Goal: Task Accomplishment & Management: Use online tool/utility

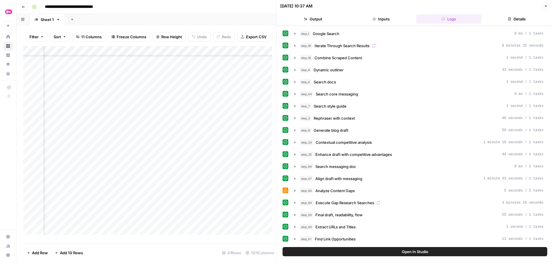
scroll to position [256, 0]
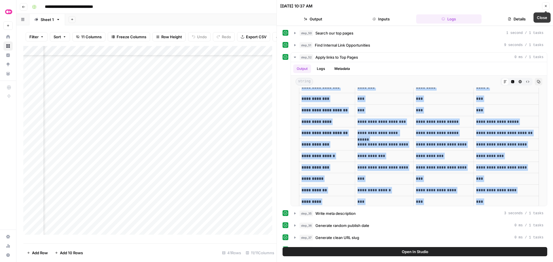
click at [543, 7] on button "Close" at bounding box center [545, 5] width 7 height 7
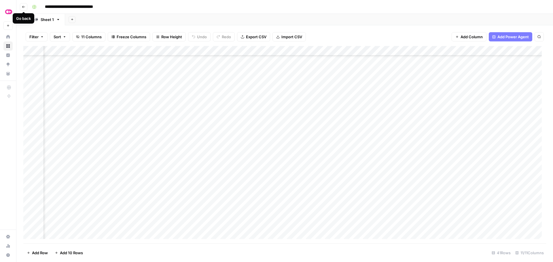
click at [24, 7] on icon "button" at bounding box center [23, 6] width 3 height 3
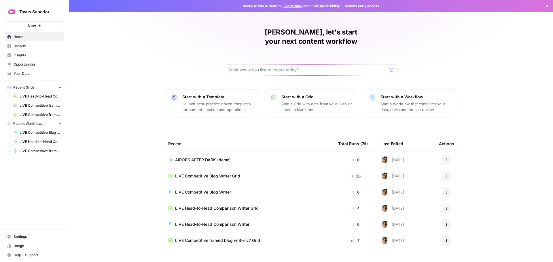
click at [200, 190] on span "LIVE Competitive Blog Writer" at bounding box center [203, 193] width 56 height 6
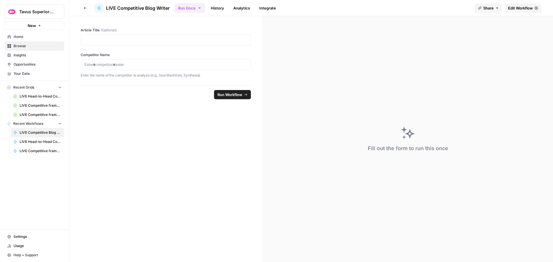
click at [517, 6] on span "Edit Workflow" at bounding box center [520, 8] width 25 height 6
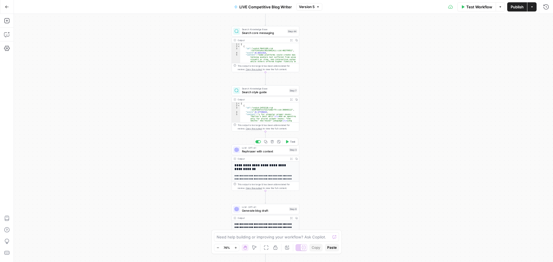
click at [261, 152] on span "Rephraser with context" at bounding box center [265, 152] width 46 height 4
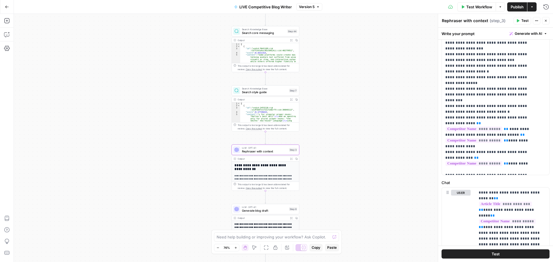
scroll to position [219, 0]
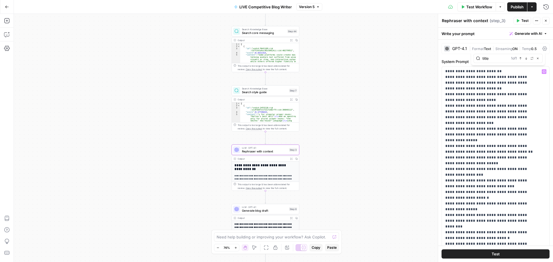
type input "title"
click at [527, 58] on icon "button" at bounding box center [526, 58] width 3 height 3
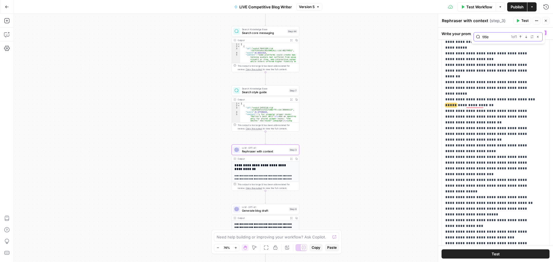
scroll to position [35, 0]
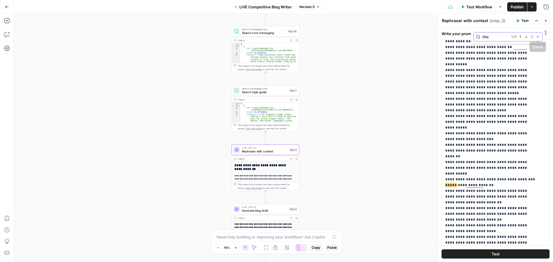
click at [538, 37] on icon "button" at bounding box center [537, 36] width 3 height 3
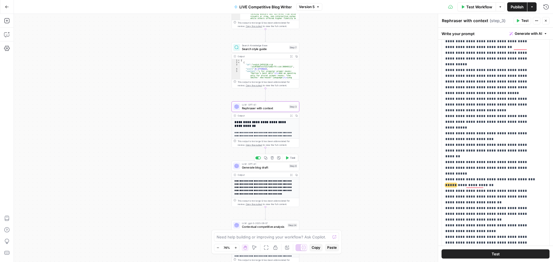
click at [272, 168] on span "Generate blog draft" at bounding box center [265, 168] width 46 height 4
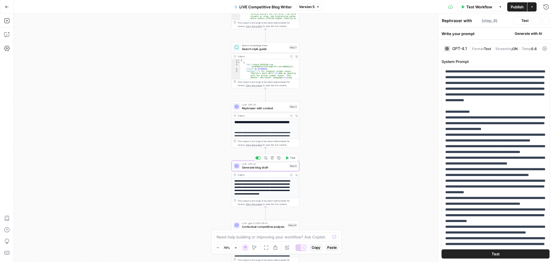
type textarea "Generate blog draft"
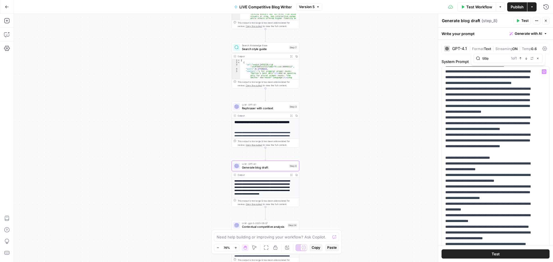
click at [491, 58] on input "title" at bounding box center [496, 59] width 26 height 6
type input "sentence"
click at [538, 60] on button "Close" at bounding box center [538, 58] width 5 height 5
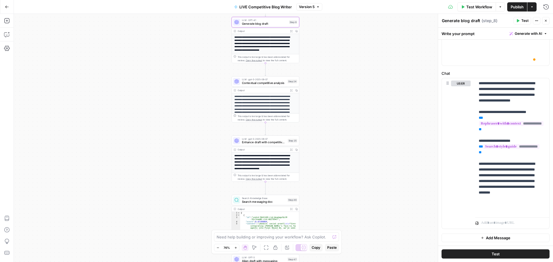
click at [273, 142] on span "Enhance draft with competitive advantages" at bounding box center [264, 142] width 44 height 4
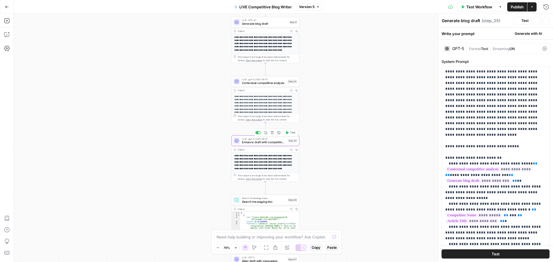
type textarea "Enhance draft with competitive advantages"
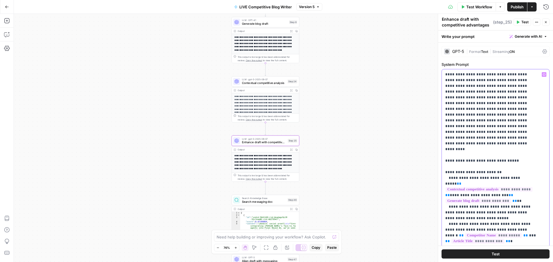
type input "sentence"
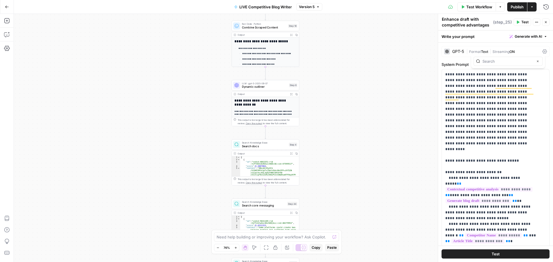
click at [277, 86] on span "Dynamic outliner" at bounding box center [265, 87] width 46 height 4
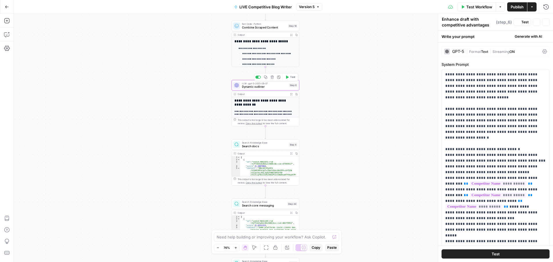
type textarea "Dynamic outliner"
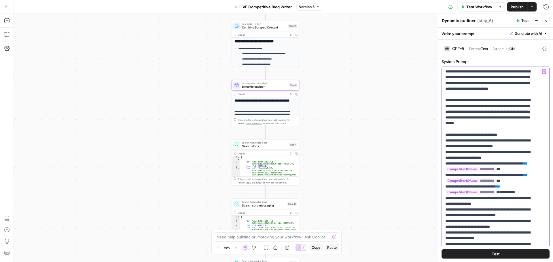
click at [489, 88] on p "**********" at bounding box center [491, 262] width 92 height 386
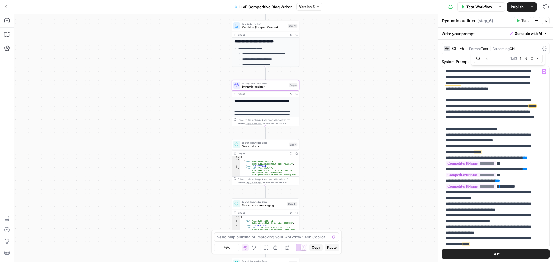
type input "title"
click at [526, 59] on icon "button" at bounding box center [526, 58] width 3 height 3
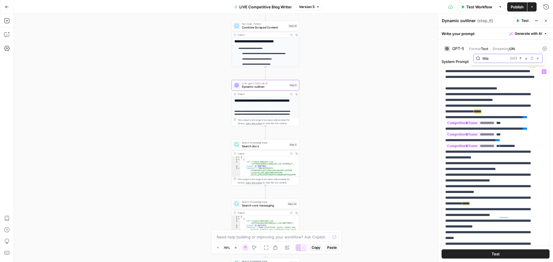
click at [538, 58] on icon "button" at bounding box center [537, 58] width 3 height 3
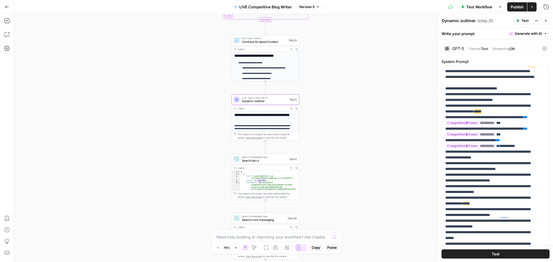
click at [9, 7] on icon "button" at bounding box center [7, 7] width 4 height 4
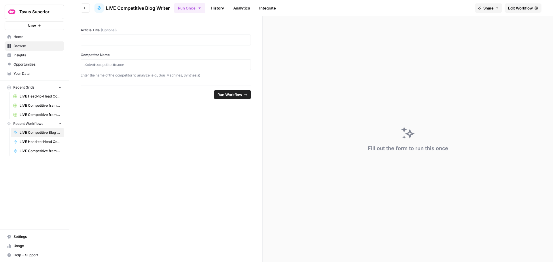
click at [84, 8] on icon "button" at bounding box center [85, 7] width 3 height 3
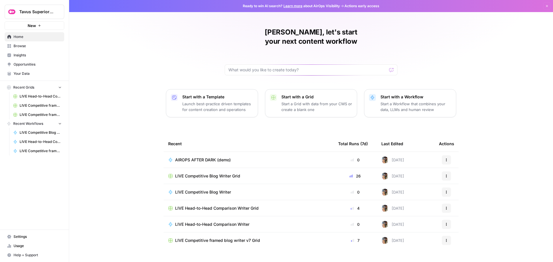
click at [33, 48] on span "Browse" at bounding box center [38, 46] width 48 height 5
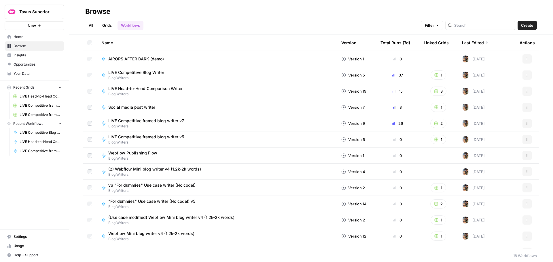
click at [93, 24] on link "All" at bounding box center [90, 25] width 11 height 9
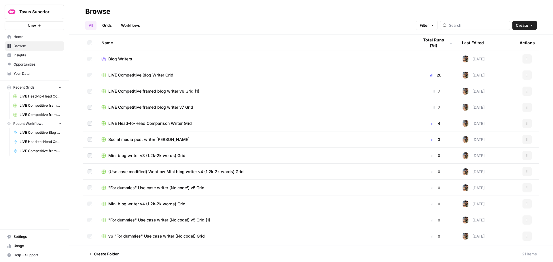
click at [122, 58] on span "Blog Writers" at bounding box center [120, 59] width 24 height 6
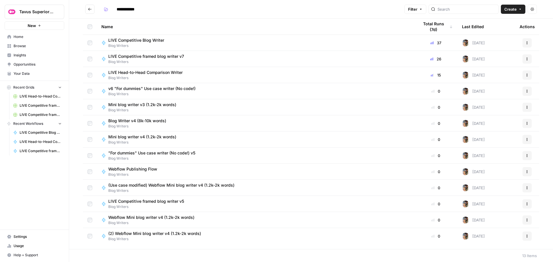
click at [470, 25] on div "Last Edited" at bounding box center [473, 27] width 22 height 16
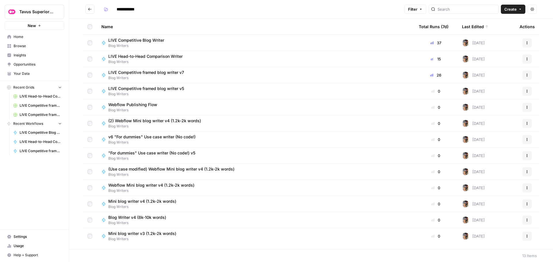
click at [146, 120] on span "(2) Webflow Mini blog writer v4 (1.2k-2k words)" at bounding box center [154, 121] width 93 height 6
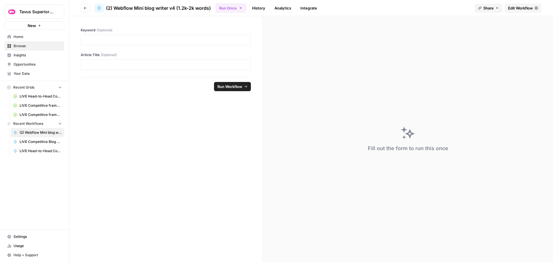
click at [511, 7] on span "Edit Workflow" at bounding box center [520, 8] width 25 height 6
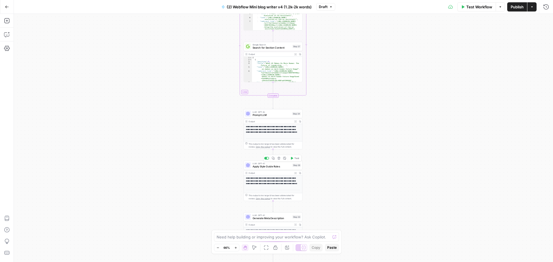
click at [259, 165] on span "Apply Style Guide Rules" at bounding box center [272, 167] width 38 height 4
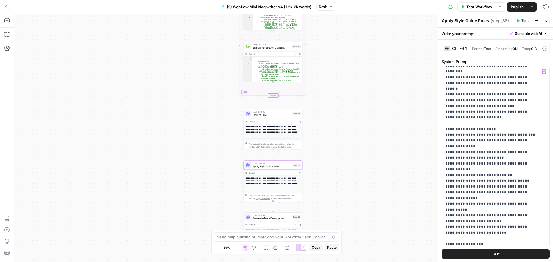
scroll to position [288, 0]
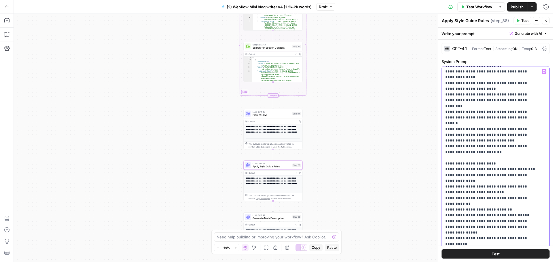
click at [489, 86] on p "**********" at bounding box center [491, 201] width 92 height 841
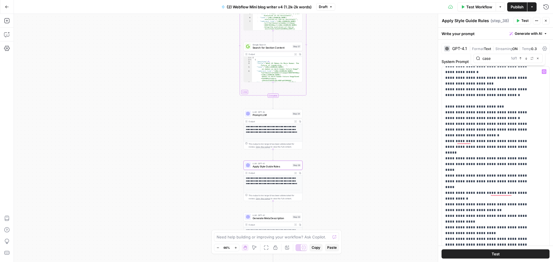
scroll to position [144, 0]
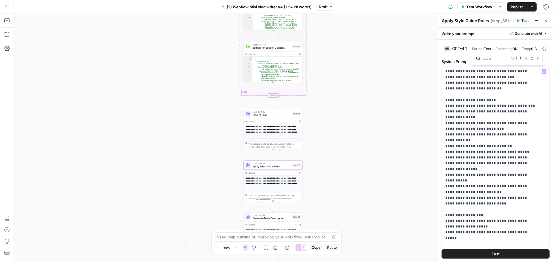
click at [499, 60] on input "case" at bounding box center [496, 59] width 26 height 6
type input "capital"
click at [525, 57] on button "Next Match" at bounding box center [526, 58] width 5 height 5
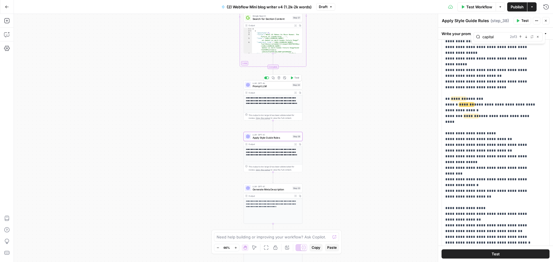
click at [272, 87] on span "Prompt LLM" at bounding box center [272, 86] width 38 height 4
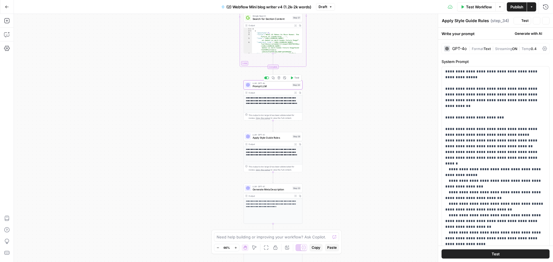
type textarea "Prompt LLM"
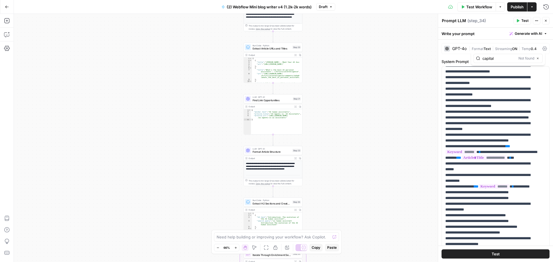
type input "capital"
click at [274, 153] on span "Format Article Structure" at bounding box center [272, 152] width 38 height 4
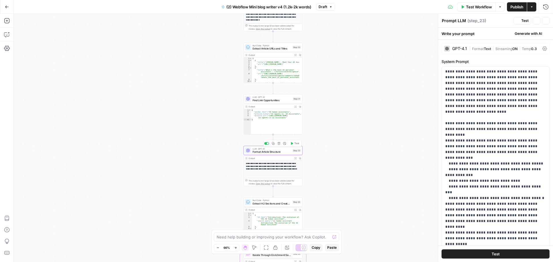
type textarea "Format Article Structure"
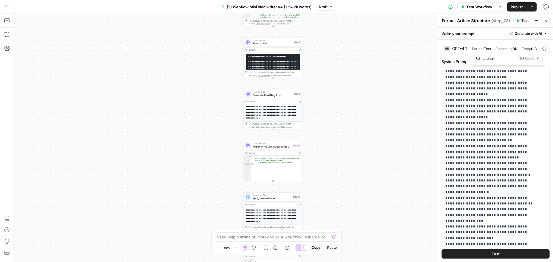
type input "capital"
click at [256, 95] on span "Generate Final Blog Post" at bounding box center [272, 95] width 39 height 4
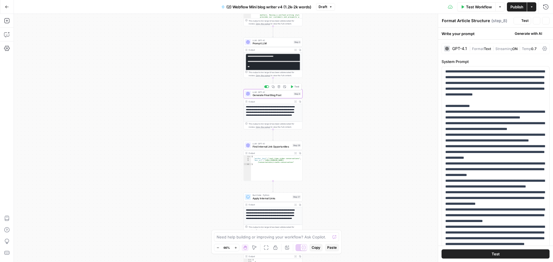
type textarea "Generate Final Blog Post"
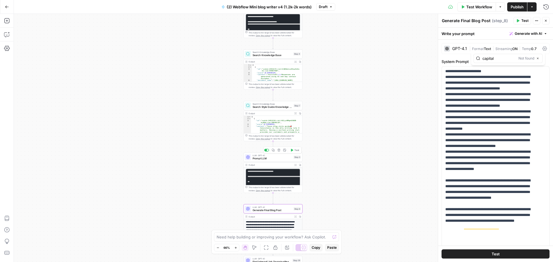
type input "capital"
click at [268, 158] on span "Prompt LLM" at bounding box center [272, 159] width 39 height 4
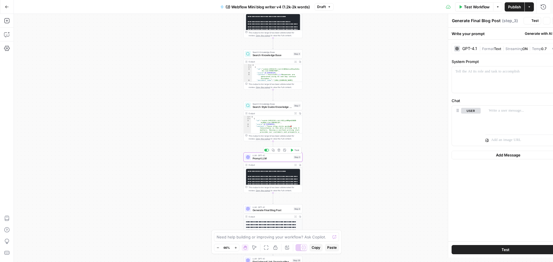
type textarea "Prompt LLM"
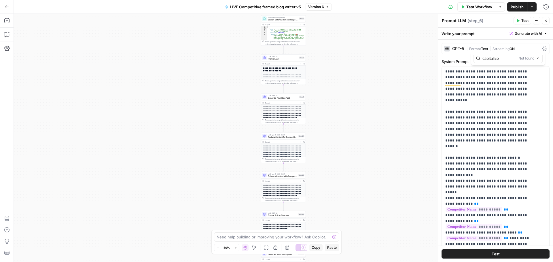
type input "capitalize"
click at [281, 58] on span "Prompt LLM" at bounding box center [283, 59] width 30 height 3
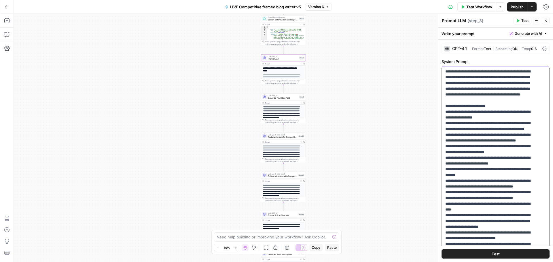
type input "capital"
click at [285, 99] on span "Generate Final Blog Post" at bounding box center [283, 98] width 30 height 3
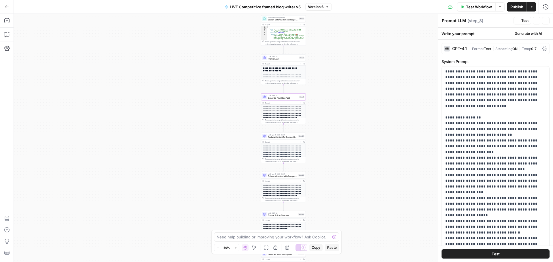
type textarea "Generate Final Blog Post"
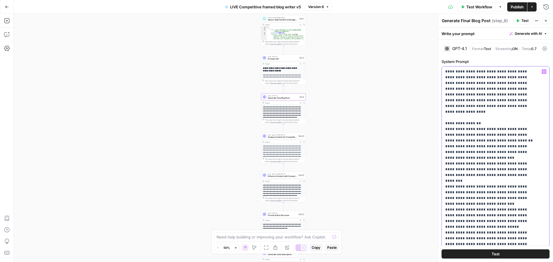
type input "capital"
click at [281, 138] on span "Analyze Content for Competitive Positioning" at bounding box center [282, 137] width 29 height 3
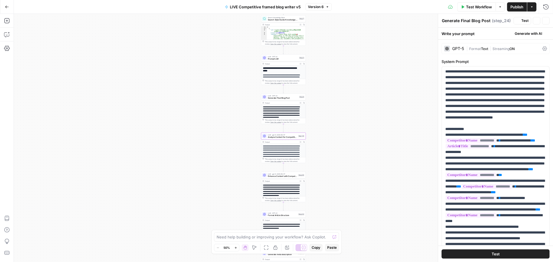
type textarea "Analyze Content for Competitive Positioning"
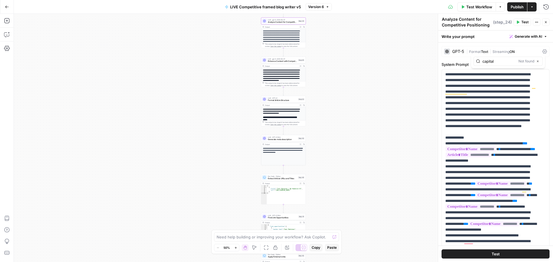
type input "capital"
click at [5, 7] on icon "button" at bounding box center [7, 7] width 4 height 4
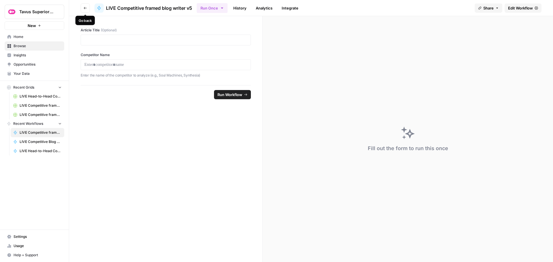
click at [86, 5] on button "Go back" at bounding box center [85, 7] width 9 height 9
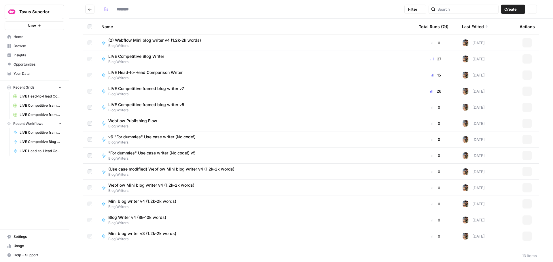
type input "**********"
click at [157, 171] on span "(Use case modified) Webflow Mini blog writer v4 (1.2k-2k words)" at bounding box center [171, 170] width 126 height 6
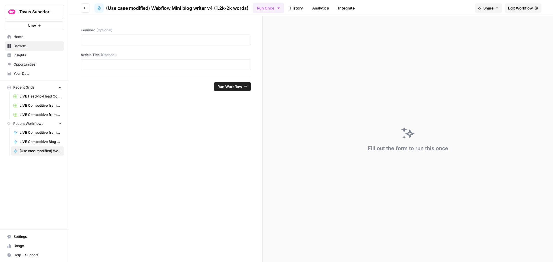
click at [508, 5] on span "Edit Workflow" at bounding box center [520, 8] width 25 height 6
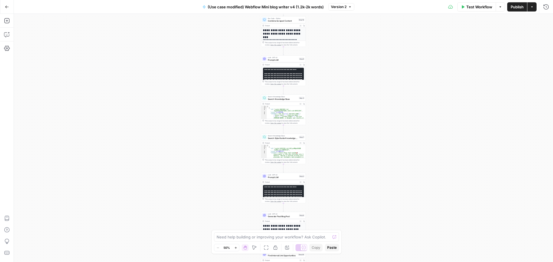
click at [285, 178] on span "Prompt LLM" at bounding box center [283, 177] width 30 height 3
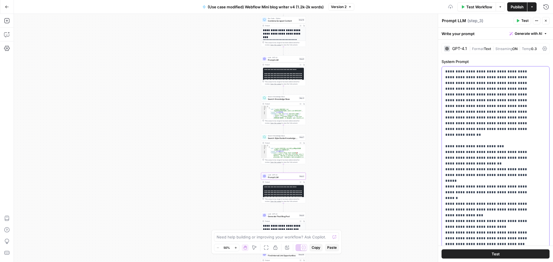
click at [485, 122] on p "**********" at bounding box center [491, 259] width 92 height 380
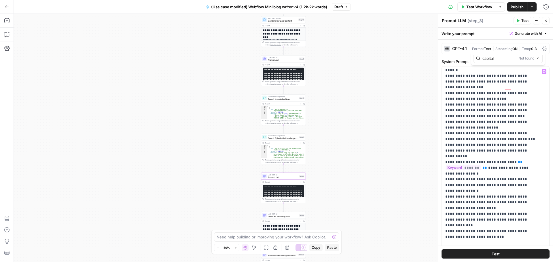
scroll to position [144, 0]
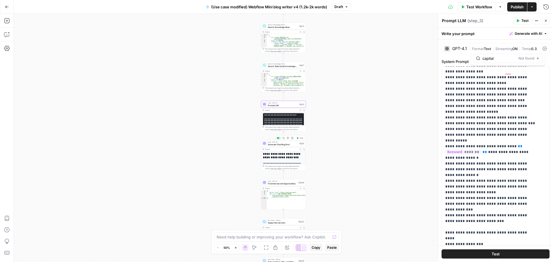
type input "capital"
click at [281, 144] on span "Generate Final Blog Post" at bounding box center [283, 144] width 30 height 3
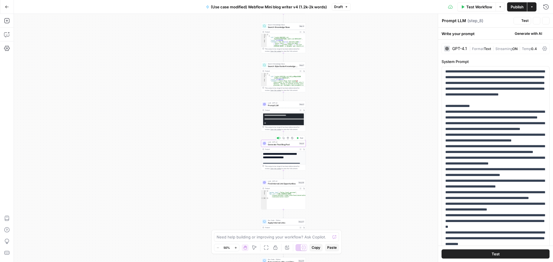
type textarea "Generate Final Blog Post"
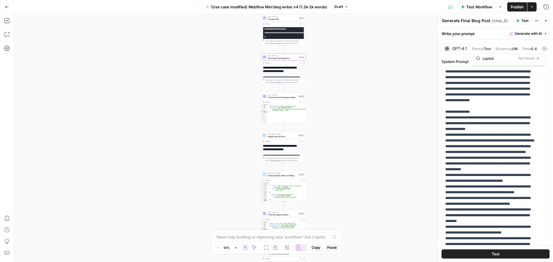
type input "capital"
click at [7, 9] on button "Go Back" at bounding box center [7, 7] width 10 height 10
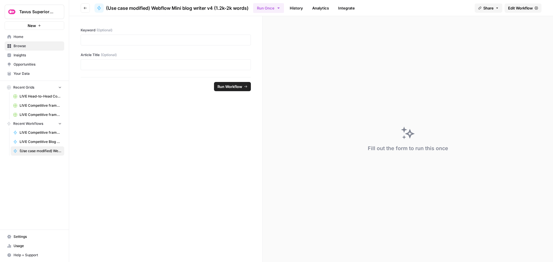
click at [86, 9] on icon "button" at bounding box center [85, 7] width 3 height 3
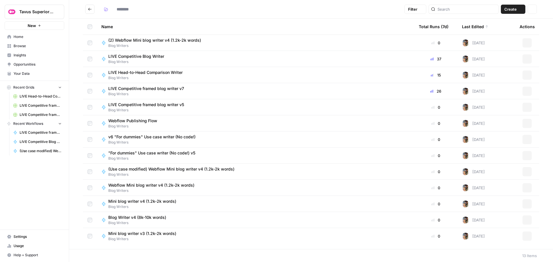
type input "**********"
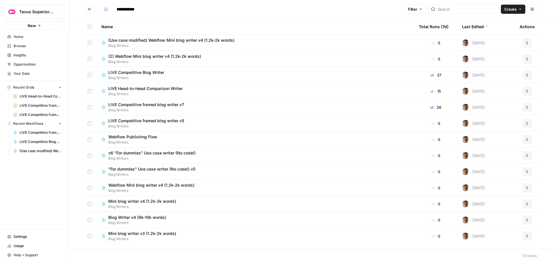
click at [90, 9] on icon "Go back" at bounding box center [90, 9] width 4 height 4
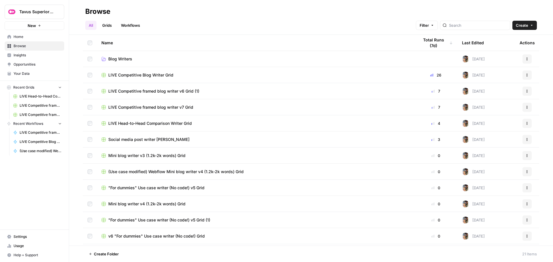
click at [153, 75] on span "LIVE Competitive Blog Writer Grid" at bounding box center [140, 75] width 65 height 6
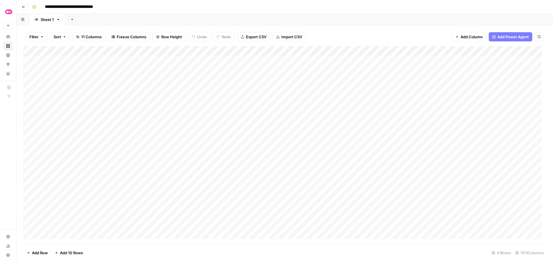
click at [94, 7] on input "**********" at bounding box center [77, 6] width 71 height 9
click at [150, 7] on div "**********" at bounding box center [289, 6] width 518 height 9
click at [25, 6] on icon "button" at bounding box center [23, 6] width 3 height 3
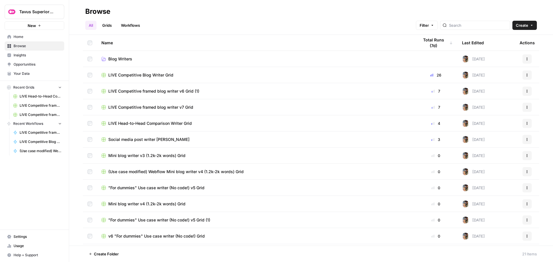
click at [110, 24] on link "Grids" at bounding box center [107, 25] width 16 height 9
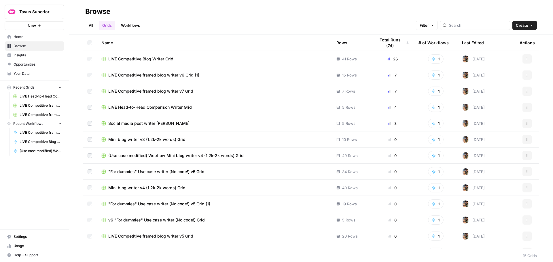
click at [126, 25] on link "Workflows" at bounding box center [131, 25] width 26 height 9
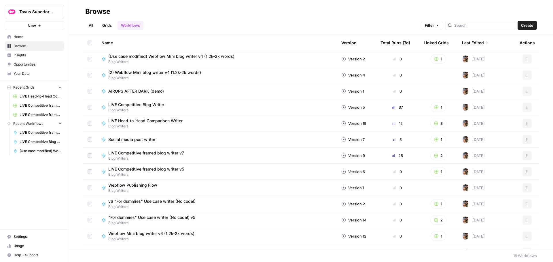
click at [154, 105] on span "LIVE Competitive Blog Writer" at bounding box center [136, 105] width 56 height 6
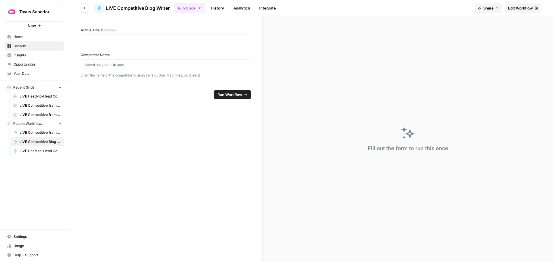
click at [522, 8] on span "Edit Workflow" at bounding box center [520, 8] width 25 height 6
